Goal: Transaction & Acquisition: Purchase product/service

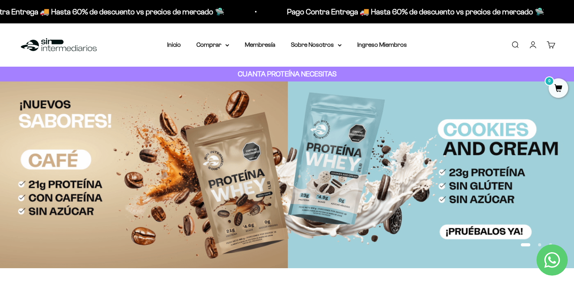
click at [515, 44] on link "Buscar" at bounding box center [514, 45] width 9 height 9
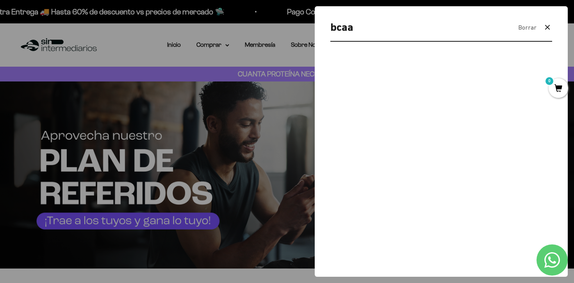
type input "bcaa"
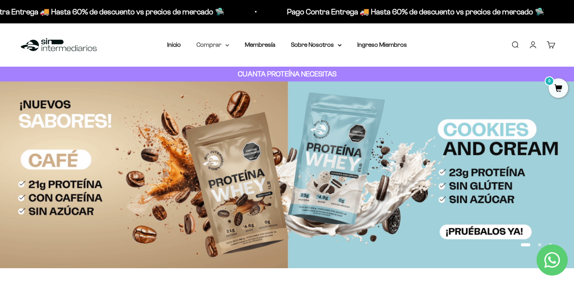
click at [223, 46] on summary "Comprar" at bounding box center [212, 45] width 33 height 10
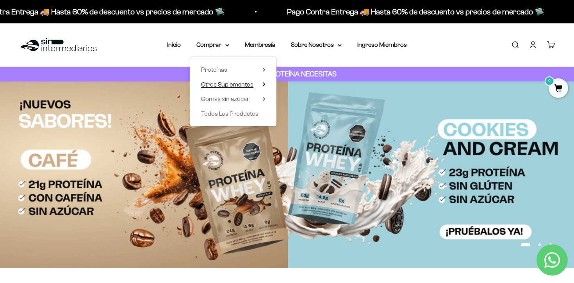
click at [249, 85] on span "Otros Suplementos" at bounding box center [227, 84] width 52 height 7
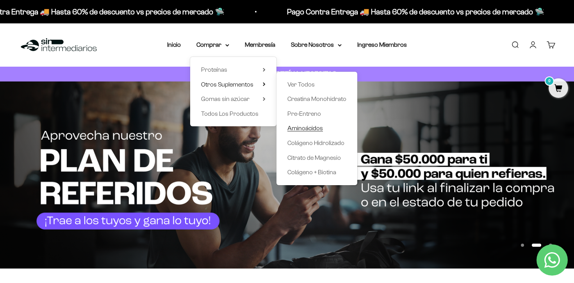
click at [303, 126] on span "Aminoácidos" at bounding box center [305, 128] width 36 height 7
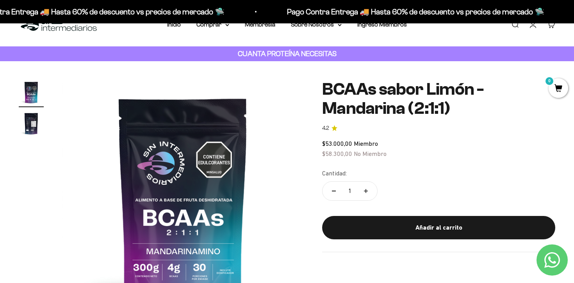
scroll to position [25, 0]
